Goal: Task Accomplishment & Management: Manage account settings

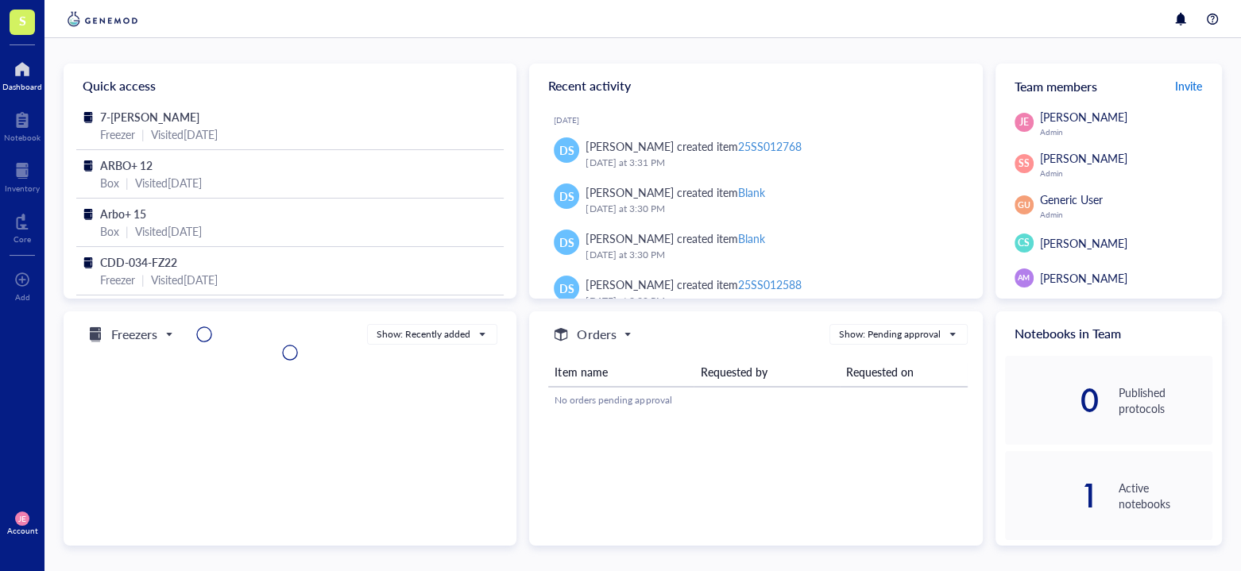
click at [1180, 83] on span "Invite" at bounding box center [1188, 86] width 27 height 16
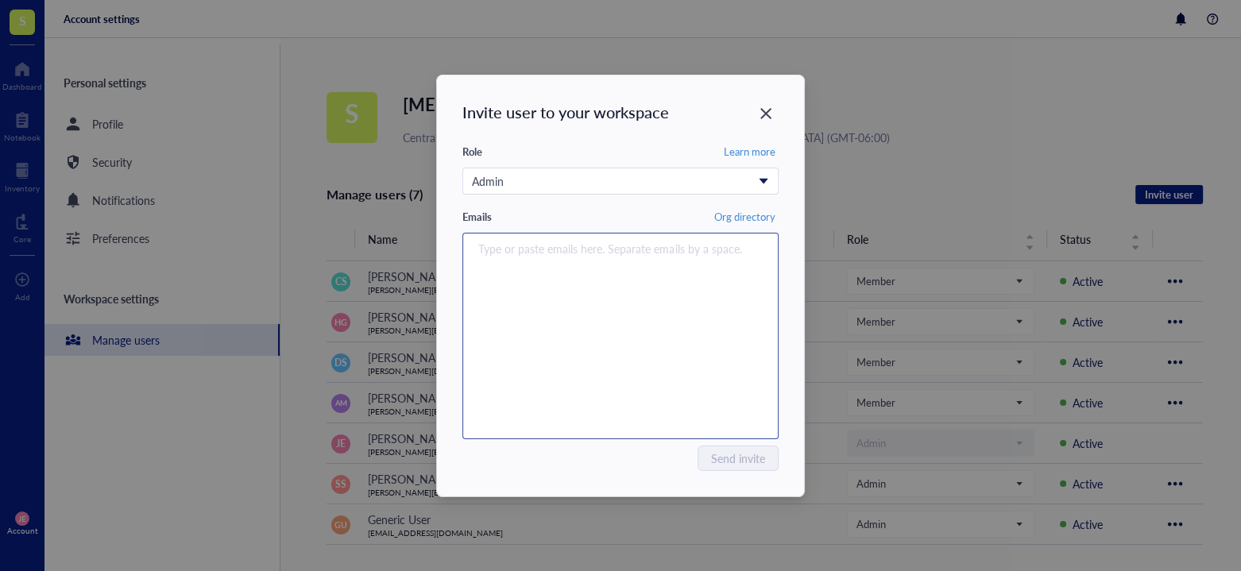
click at [490, 250] on input "search" at bounding box center [616, 248] width 277 height 19
drag, startPoint x: 480, startPoint y: 252, endPoint x: 482, endPoint y: 242, distance: 9.8
click at [480, 249] on input "[PERSON_NAME].[PERSON_NAME]" at bounding box center [616, 248] width 277 height 19
drag, startPoint x: 558, startPoint y: 248, endPoint x: 564, endPoint y: 223, distance: 26.2
click at [558, 247] on input "[PERSON_NAME].[PERSON_NAME]" at bounding box center [616, 248] width 277 height 19
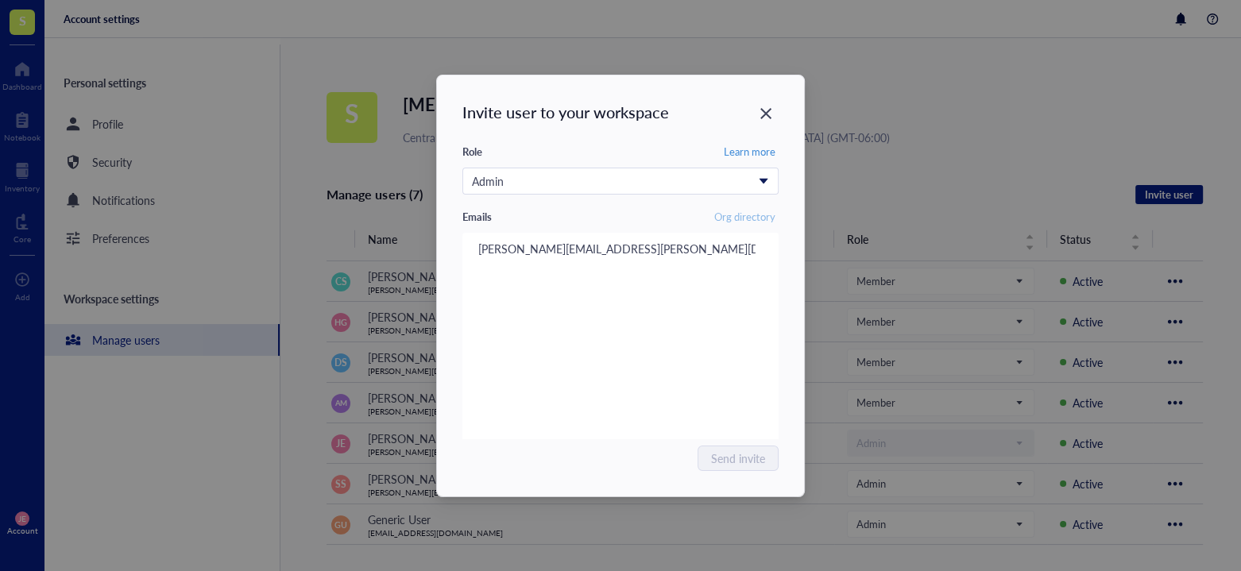
type input "[PERSON_NAME][EMAIL_ADDRESS][PERSON_NAME][DOMAIN_NAME]"
click at [743, 215] on span "Org directory" at bounding box center [744, 217] width 61 height 14
click at [770, 110] on icon "Close" at bounding box center [766, 113] width 11 height 11
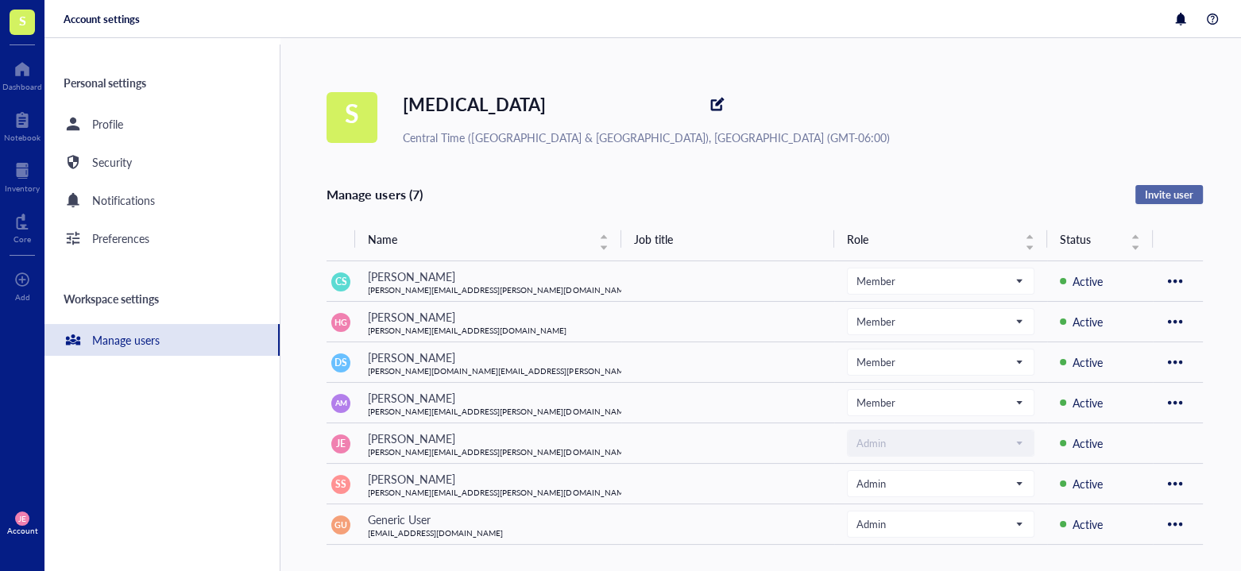
click at [1153, 195] on span "Invite user" at bounding box center [1169, 195] width 48 height 14
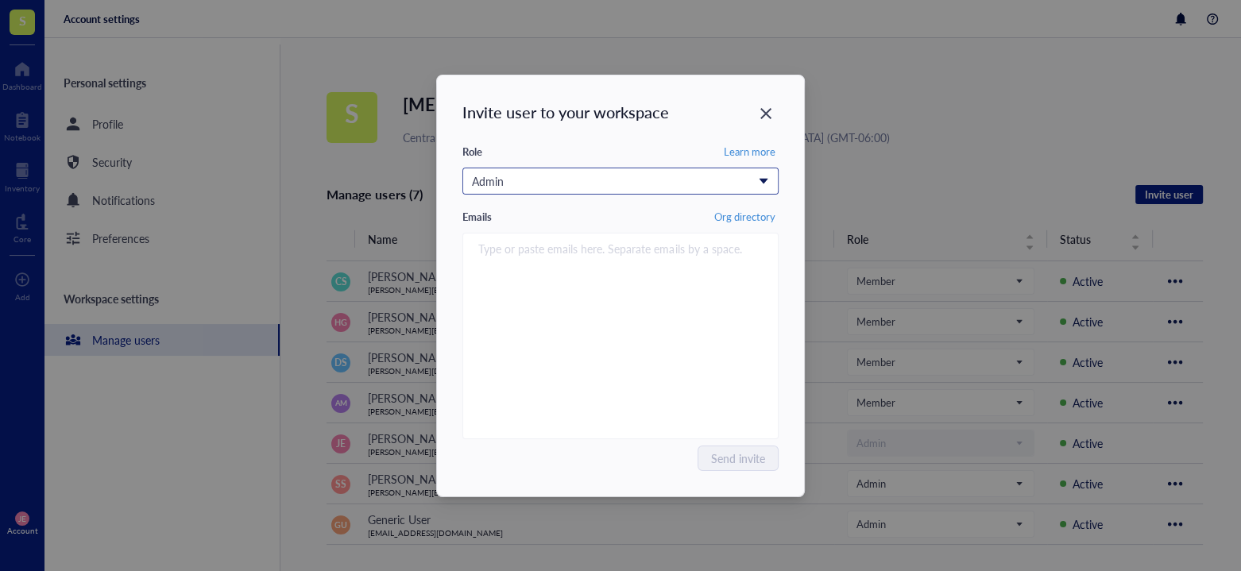
click at [759, 180] on span "Admin" at bounding box center [619, 180] width 294 height 17
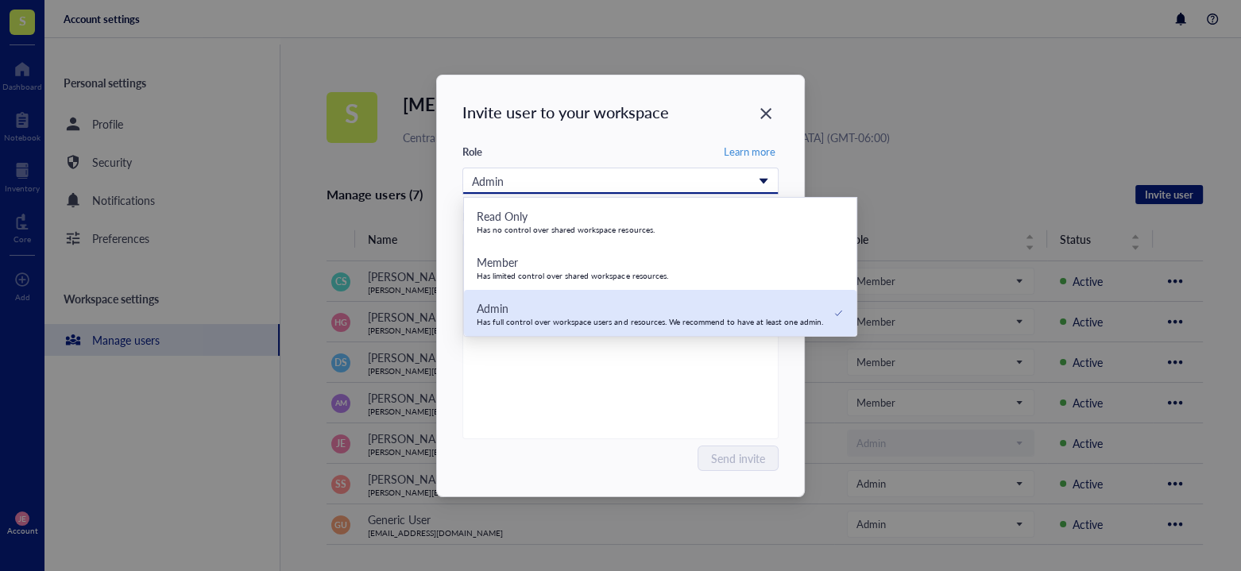
click at [677, 311] on div "Admin" at bounding box center [650, 308] width 347 height 17
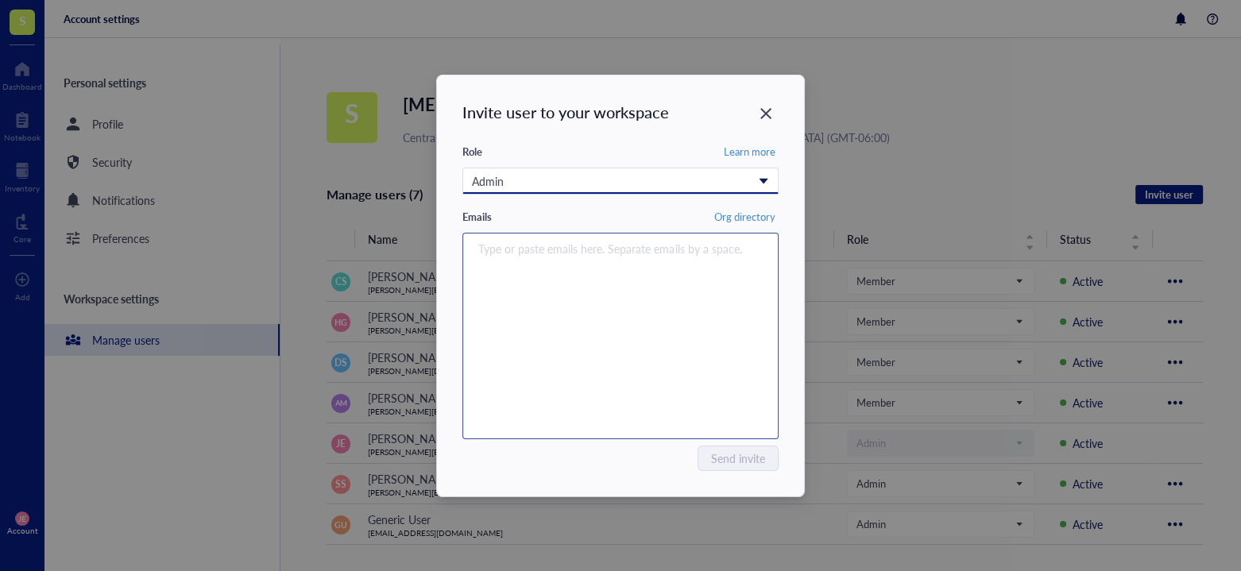
click at [509, 249] on input "search" at bounding box center [616, 248] width 277 height 19
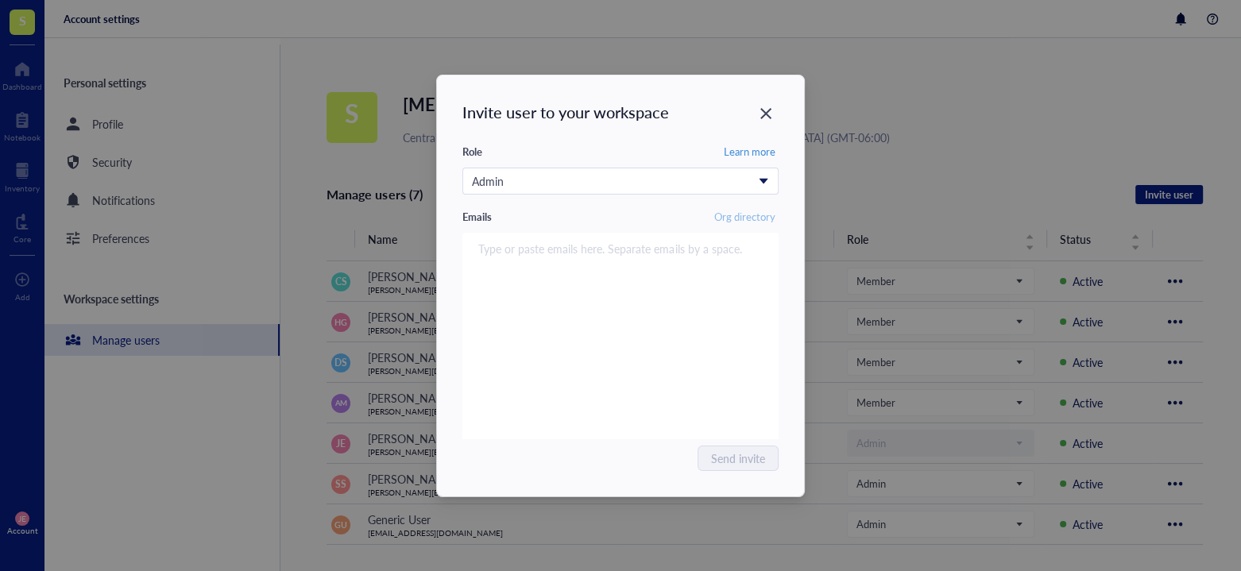
click at [758, 215] on span "Org directory" at bounding box center [744, 217] width 61 height 14
click at [488, 266] on div "Type or paste emails here. Separate emails by a space." at bounding box center [621, 336] width 302 height 199
type input "[PERSON_NAME].[PERSON_NAME]"
click at [761, 114] on icon "Close" at bounding box center [766, 113] width 15 height 15
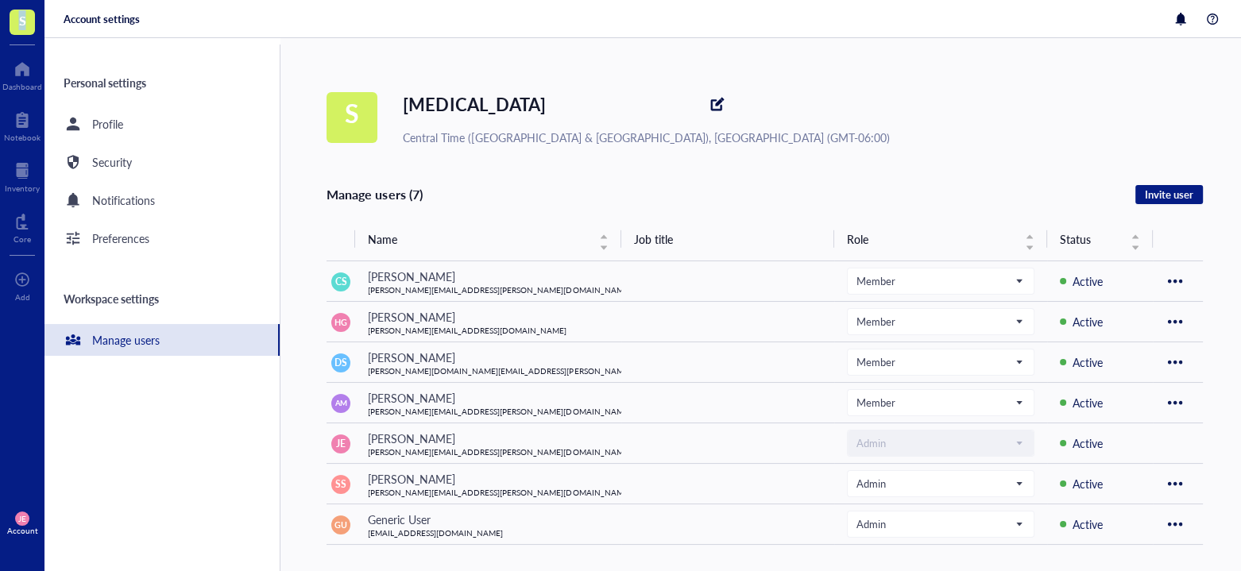
click at [21, 20] on span "S" at bounding box center [22, 20] width 7 height 20
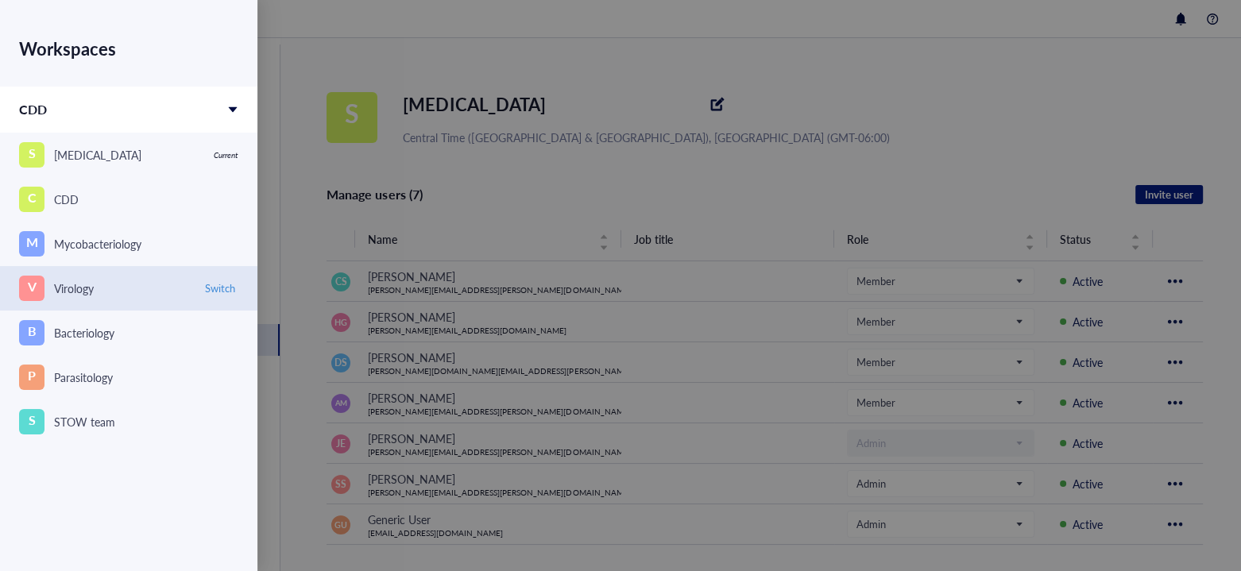
click at [74, 287] on div "Virology" at bounding box center [74, 288] width 40 height 17
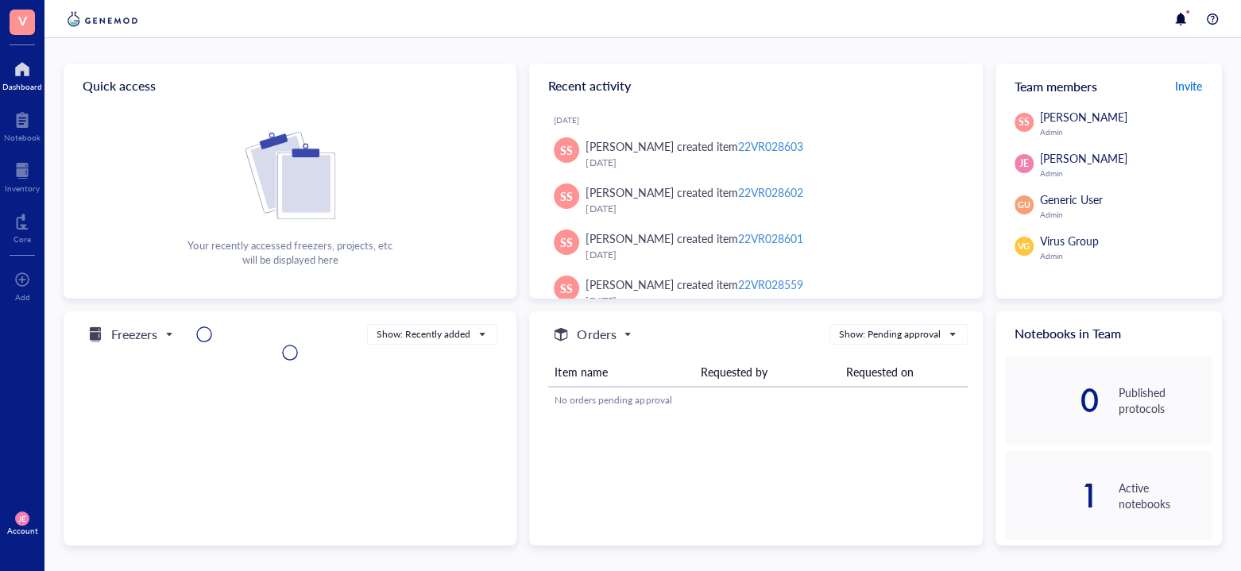
click at [1185, 87] on span "Invite" at bounding box center [1188, 86] width 27 height 16
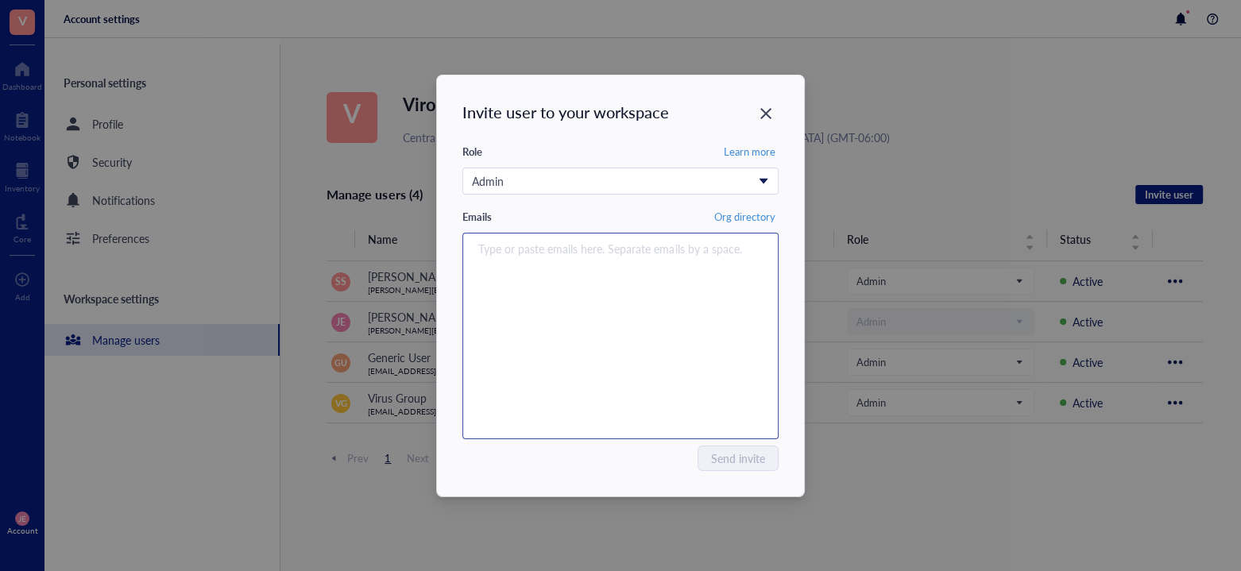
click at [524, 247] on div "Type or paste emails here. Separate emails by a space." at bounding box center [621, 336] width 302 height 199
type input "[PERSON_NAME][EMAIL_ADDRESS][PERSON_NAME][DOMAIN_NAME]"
click at [719, 412] on div "[PERSON_NAME][EMAIL_ADDRESS][PERSON_NAME][DOMAIN_NAME]" at bounding box center [621, 336] width 302 height 199
click at [482, 248] on input "search" at bounding box center [616, 248] width 277 height 19
type input "[PERSON_NAME][EMAIL_ADDRESS][PERSON_NAME][DOMAIN_NAME]"
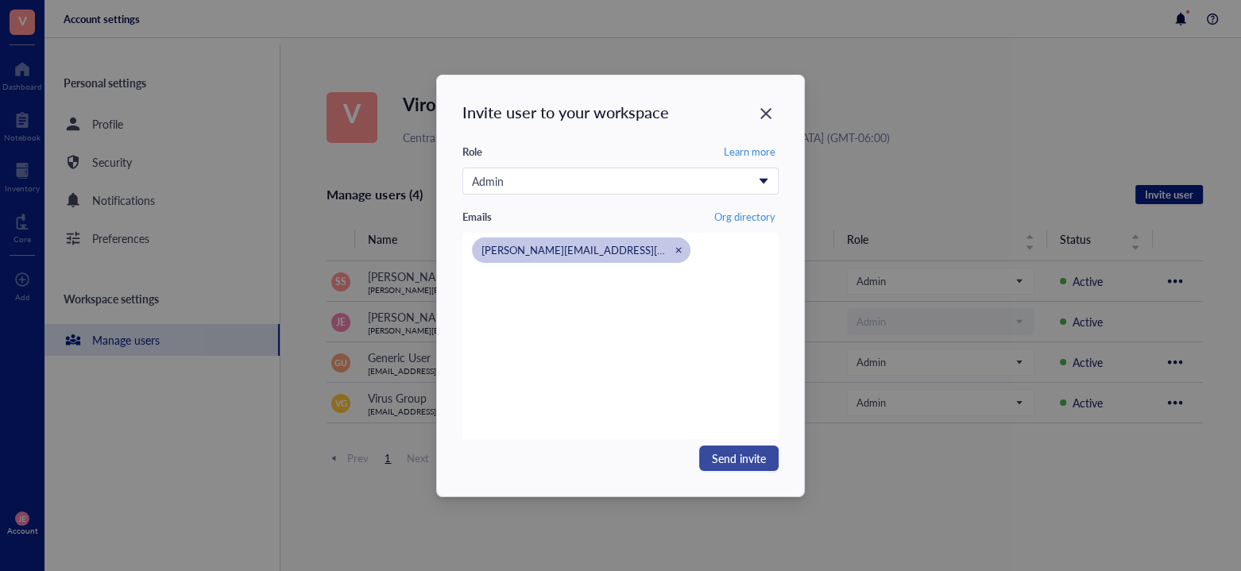
click at [734, 457] on span "Send invite" at bounding box center [739, 458] width 54 height 17
